Goal: Task Accomplishment & Management: Use online tool/utility

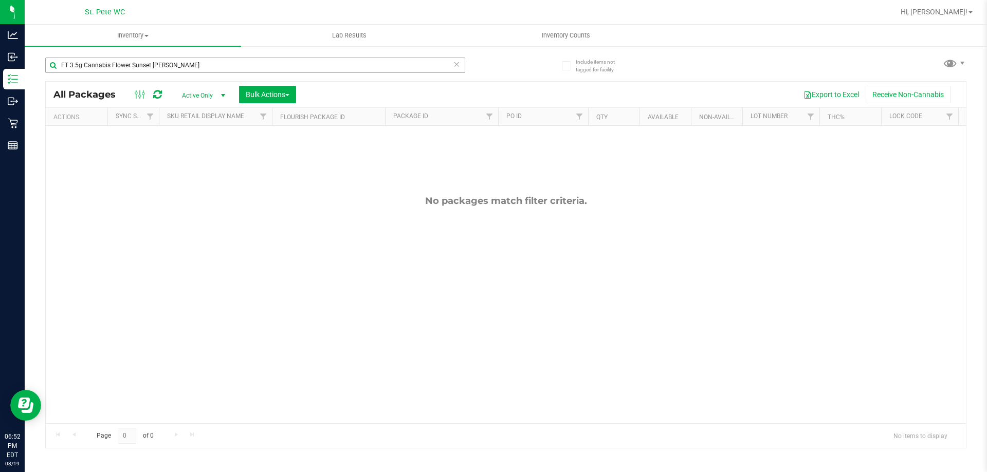
drag, startPoint x: 183, startPoint y: 64, endPoint x: 154, endPoint y: 60, distance: 29.0
click at [155, 60] on input "FT 3.5g Cannabis Flower Sunset [PERSON_NAME]" at bounding box center [255, 65] width 420 height 15
drag, startPoint x: 133, startPoint y: 67, endPoint x: 114, endPoint y: 70, distance: 19.8
click at [114, 70] on input "FT 3.5g Cannabis Flower Sunset [PERSON_NAME]" at bounding box center [255, 65] width 420 height 15
click at [125, 67] on input "FT 3.5g Cannabis Flower Sunset [PERSON_NAME]" at bounding box center [255, 65] width 420 height 15
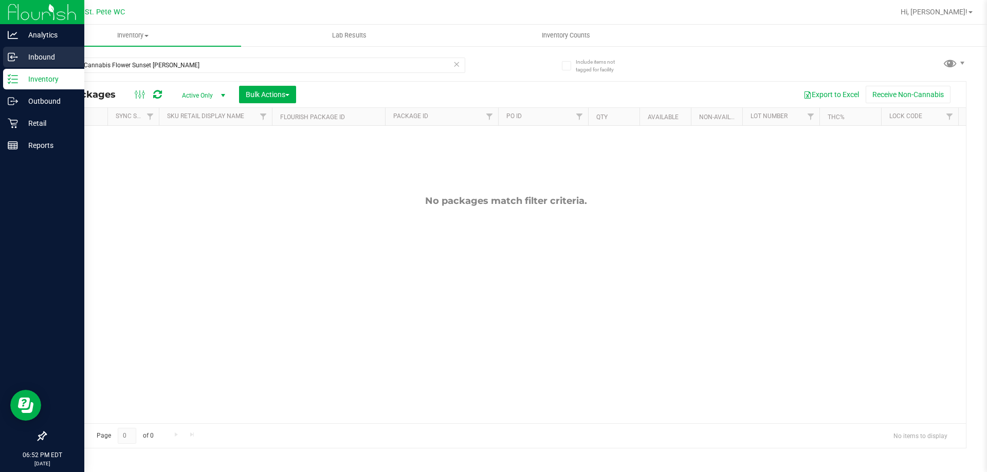
drag, startPoint x: 130, startPoint y: 65, endPoint x: 14, endPoint y: 66, distance: 116.2
click at [14, 66] on div "Analytics Inbound Inventory Outbound Retail Reports 06:52 PM EDT [DATE] 08/19 S…" at bounding box center [493, 236] width 987 height 472
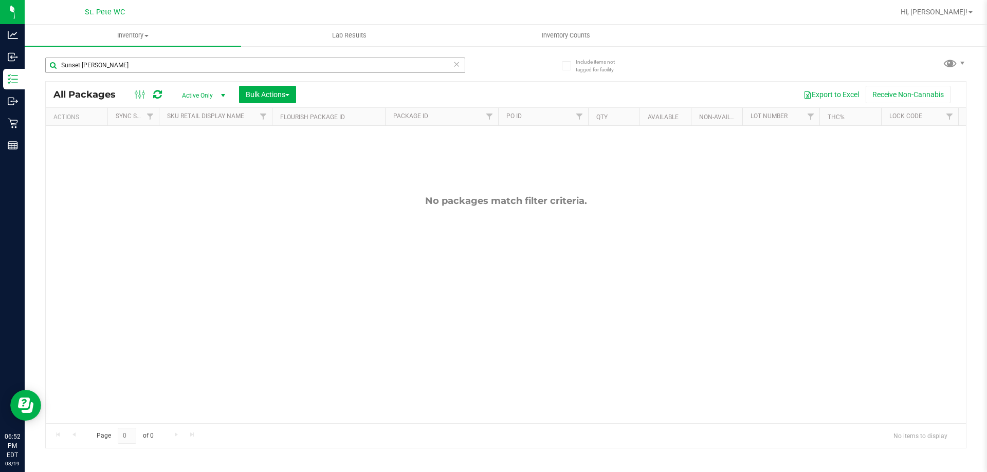
drag, startPoint x: 112, startPoint y: 65, endPoint x: 57, endPoint y: 68, distance: 55.1
click at [57, 68] on input "Sunset [PERSON_NAME]" at bounding box center [255, 65] width 420 height 15
type input "r"
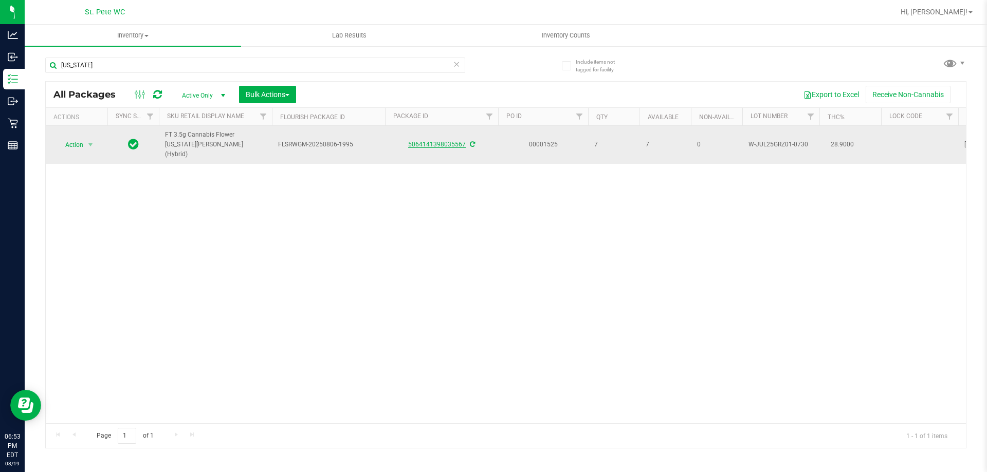
type input "[US_STATE]"
click at [441, 141] on link "5064141398035567" at bounding box center [437, 144] width 58 height 7
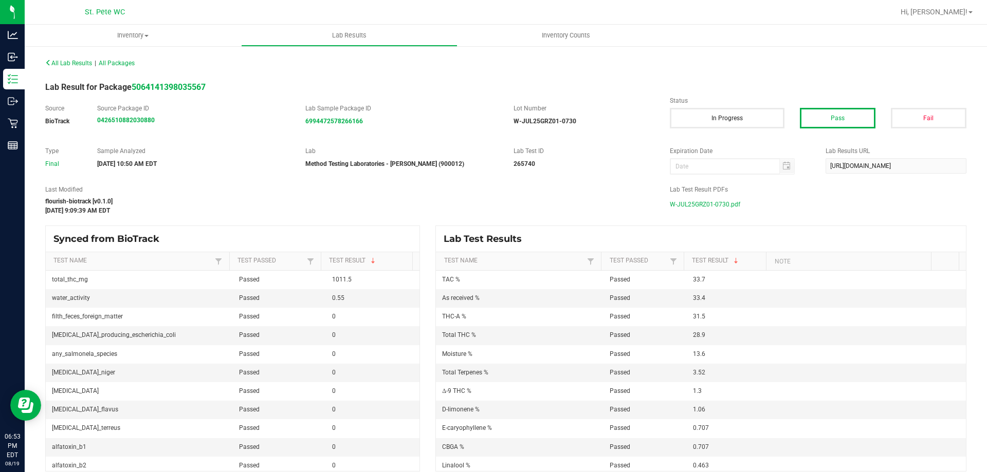
click at [715, 209] on span "W-JUL25GRZ01-0730.pdf" at bounding box center [705, 204] width 70 height 15
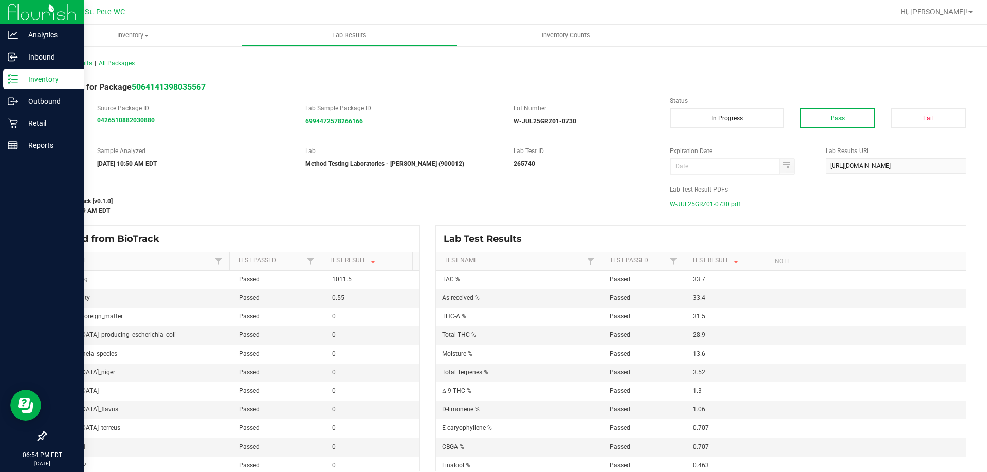
click at [32, 71] on div "Inventory" at bounding box center [43, 79] width 81 height 21
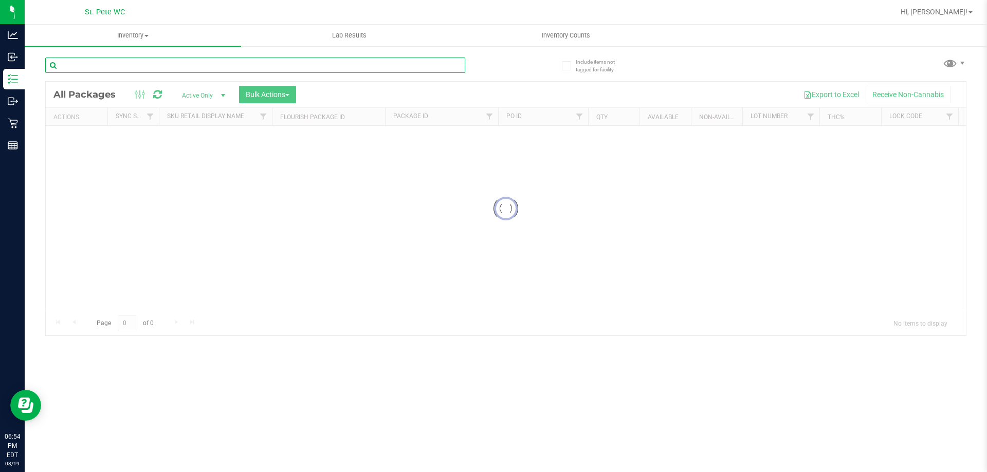
click at [103, 70] on div "Inventory All packages All inventory Waste log Create inventory Lab Results Inv…" at bounding box center [506, 249] width 962 height 448
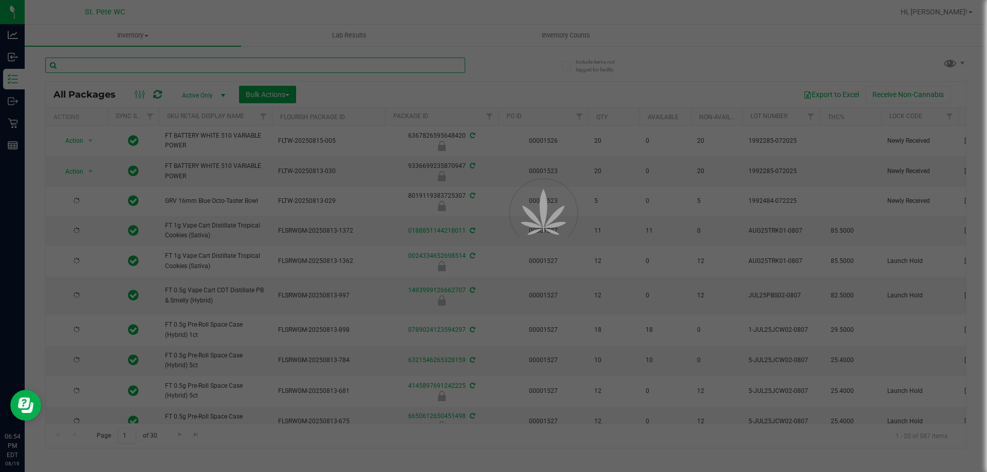
type input "[DATE]"
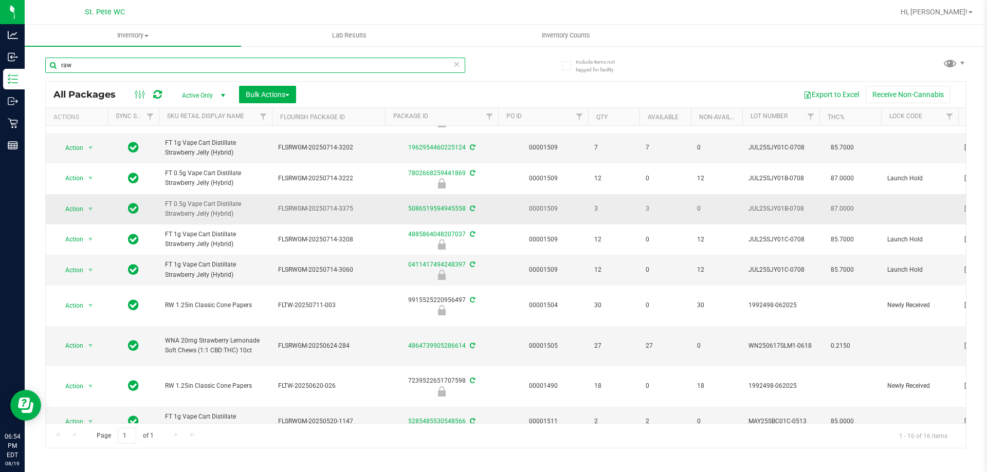
scroll to position [206, 0]
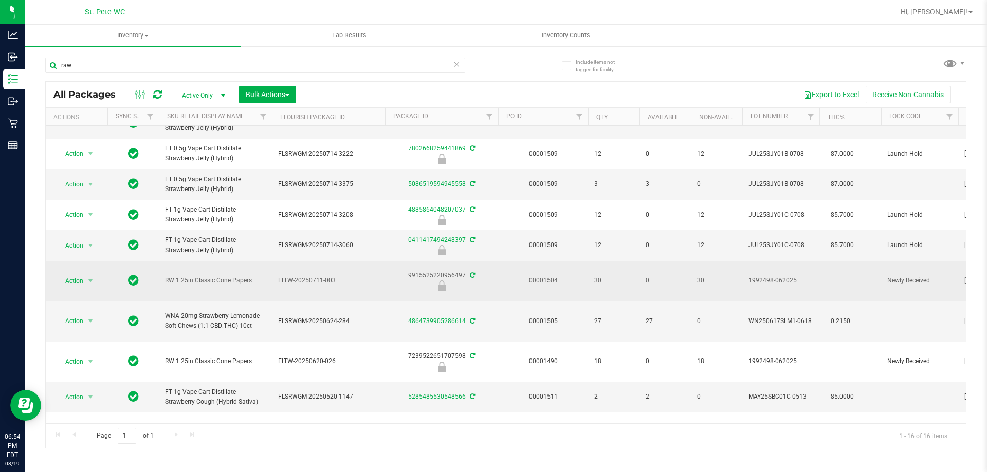
drag, startPoint x: 229, startPoint y: 282, endPoint x: 198, endPoint y: 287, distance: 31.9
click at [198, 286] on td "RW 1.25in Classic Cone Papers" at bounding box center [215, 281] width 113 height 41
click at [195, 294] on td "RW 1.25in Classic Cone Papers" at bounding box center [215, 281] width 113 height 41
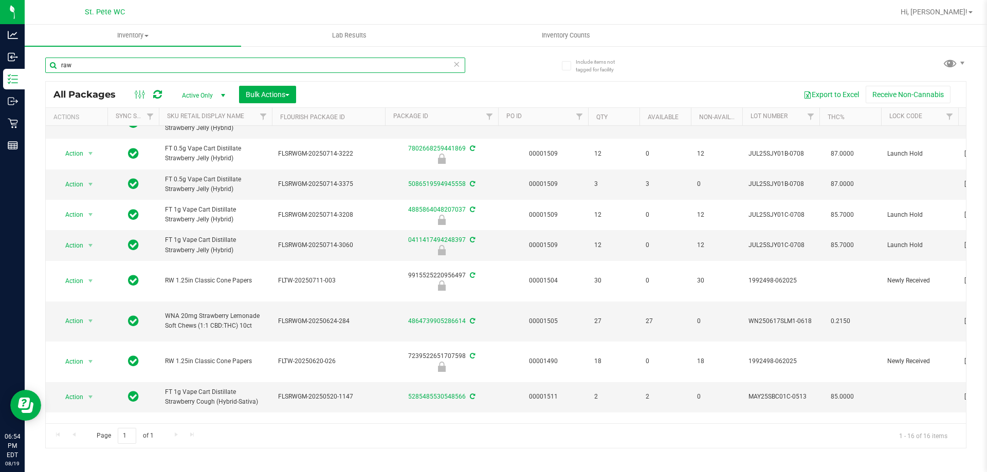
click at [149, 70] on input "raw" at bounding box center [255, 65] width 420 height 15
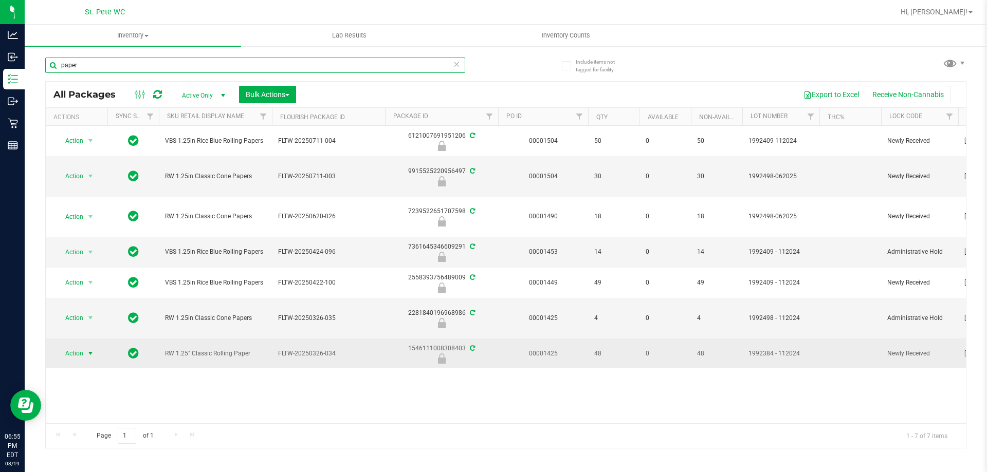
type input "paper"
click at [82, 353] on span "Action" at bounding box center [70, 354] width 28 height 14
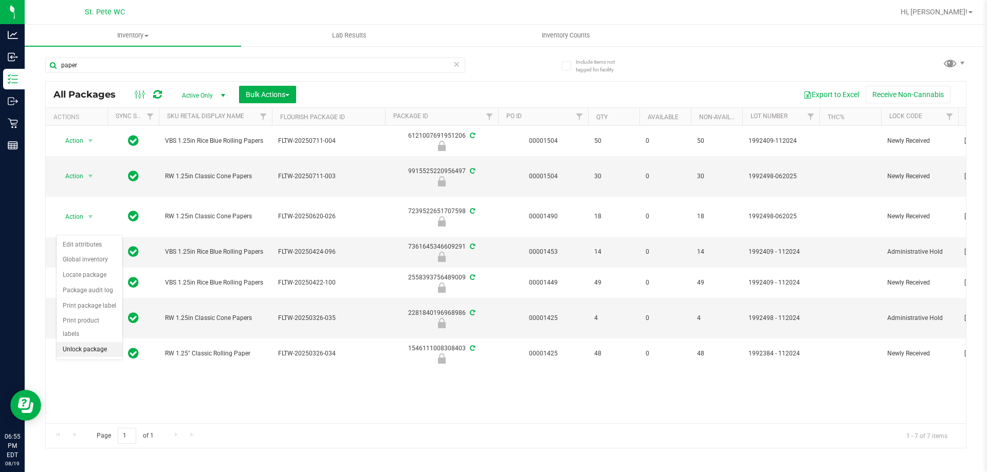
click at [83, 342] on li "Unlock package" at bounding box center [90, 349] width 66 height 15
